Goal: Find contact information

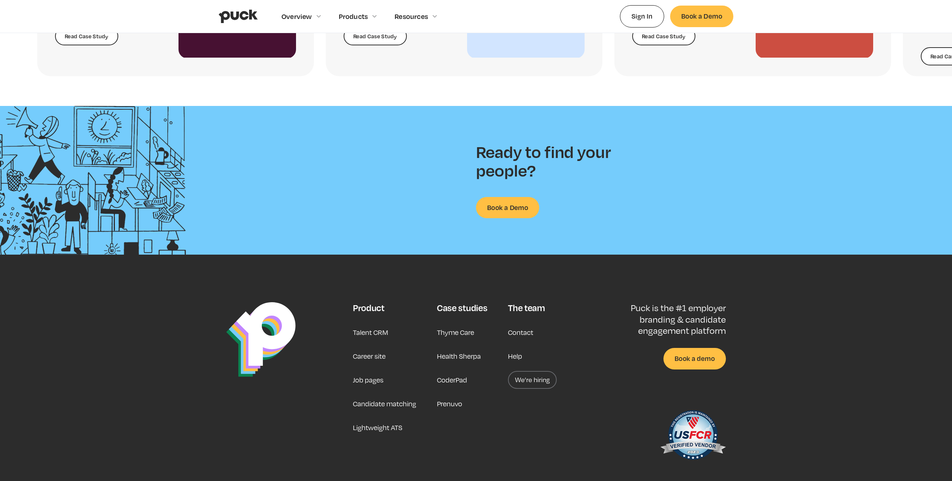
scroll to position [1918, 0]
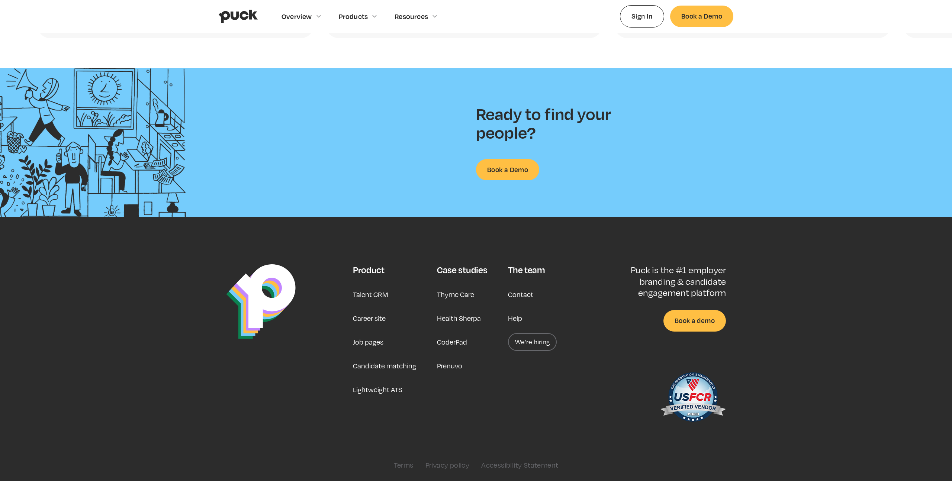
click at [522, 295] on link "Contact" at bounding box center [520, 295] width 25 height 18
